Goal: Find specific page/section: Find specific page/section

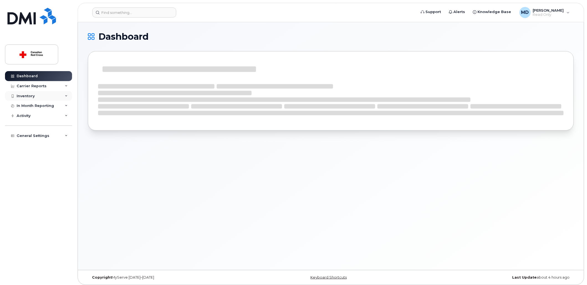
click at [43, 98] on div "Inventory" at bounding box center [38, 96] width 67 height 10
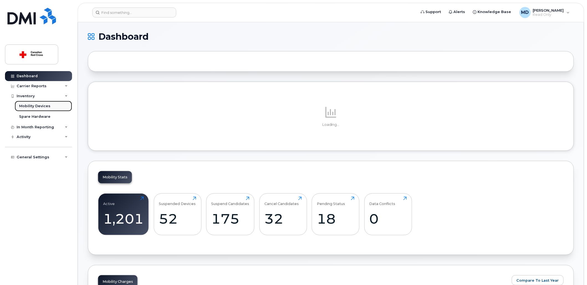
click at [42, 104] on div "Mobility Devices" at bounding box center [34, 105] width 31 height 5
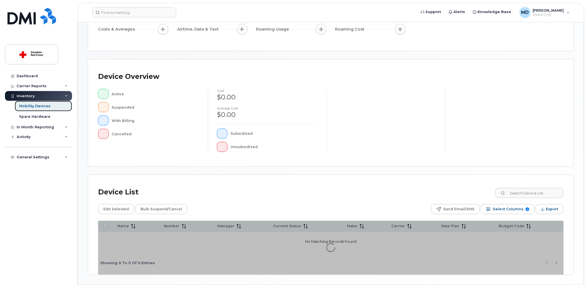
scroll to position [92, 0]
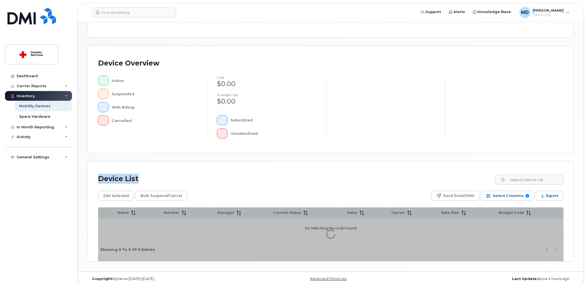
drag, startPoint x: 559, startPoint y: 168, endPoint x: 554, endPoint y: 168, distance: 4.7
click at [554, 168] on div "Mobility Devices Devices Save Report Export to CSV Filter Device Device Status …" at bounding box center [331, 100] width 487 height 321
drag, startPoint x: 554, startPoint y: 168, endPoint x: 546, endPoint y: 181, distance: 15.7
click at [546, 181] on input at bounding box center [529, 179] width 69 height 10
click at [543, 181] on input at bounding box center [529, 179] width 69 height 10
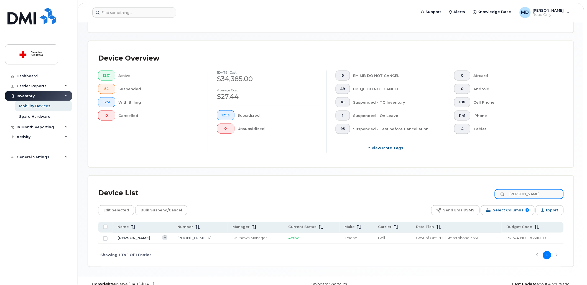
scroll to position [121, 0]
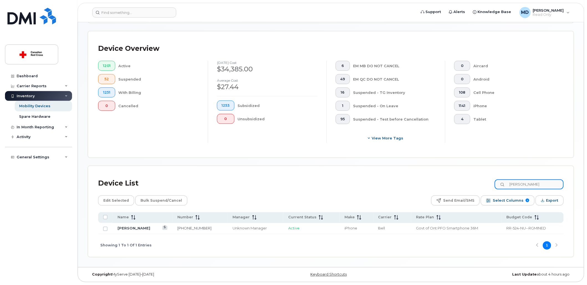
click at [543, 182] on input "[PERSON_NAME]" at bounding box center [529, 184] width 69 height 10
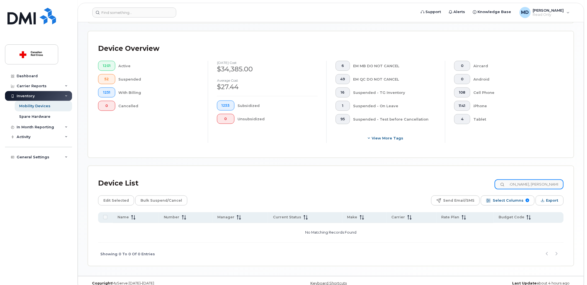
type input "[PERSON_NAME], [PERSON_NAME]"
click at [543, 182] on input "[PERSON_NAME], [PERSON_NAME]" at bounding box center [529, 184] width 69 height 10
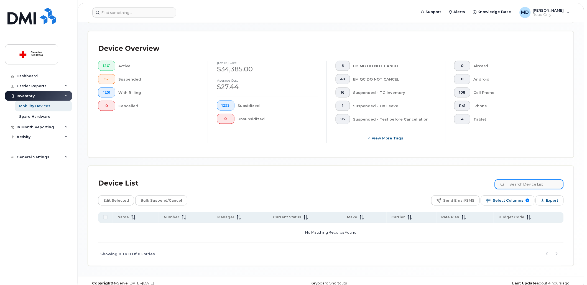
scroll to position [0, 0]
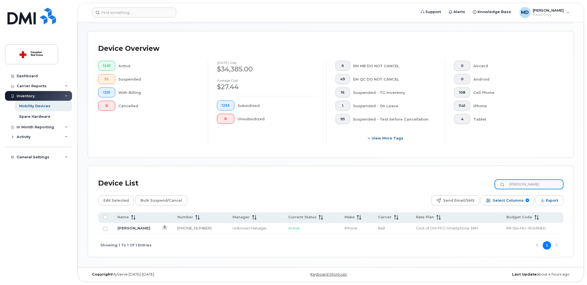
click at [542, 181] on input "[PERSON_NAME]" at bounding box center [529, 184] width 69 height 10
type input "[PERSON_NAME]"
